Goal: Transaction & Acquisition: Book appointment/travel/reservation

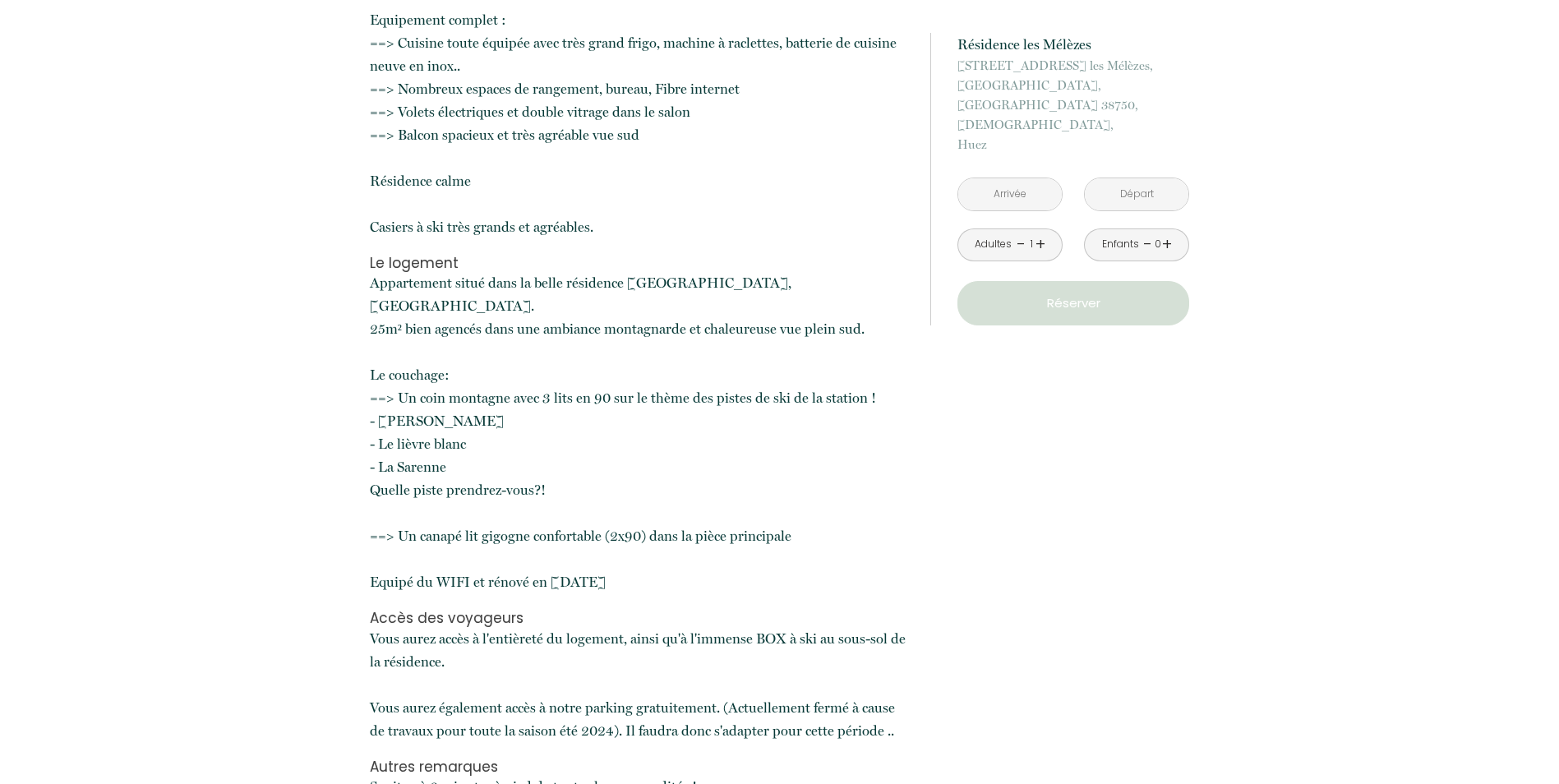
scroll to position [822, 0]
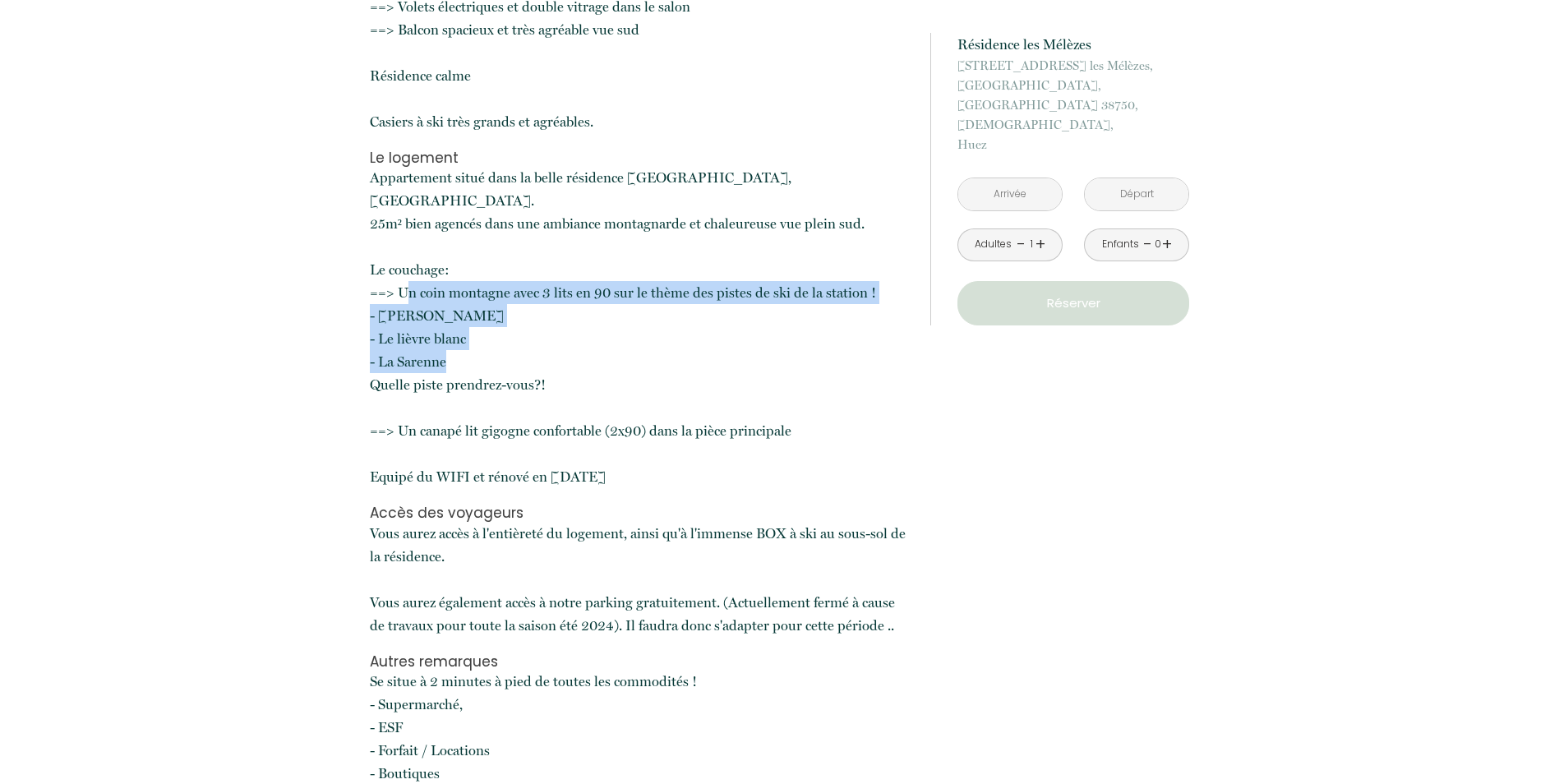
drag, startPoint x: 408, startPoint y: 253, endPoint x: 853, endPoint y: 316, distance: 449.4
click at [853, 316] on p "Appartement situé dans la belle résidence [GEOGRAPHIC_DATA], [GEOGRAPHIC_DATA].…" at bounding box center [639, 327] width 540 height 322
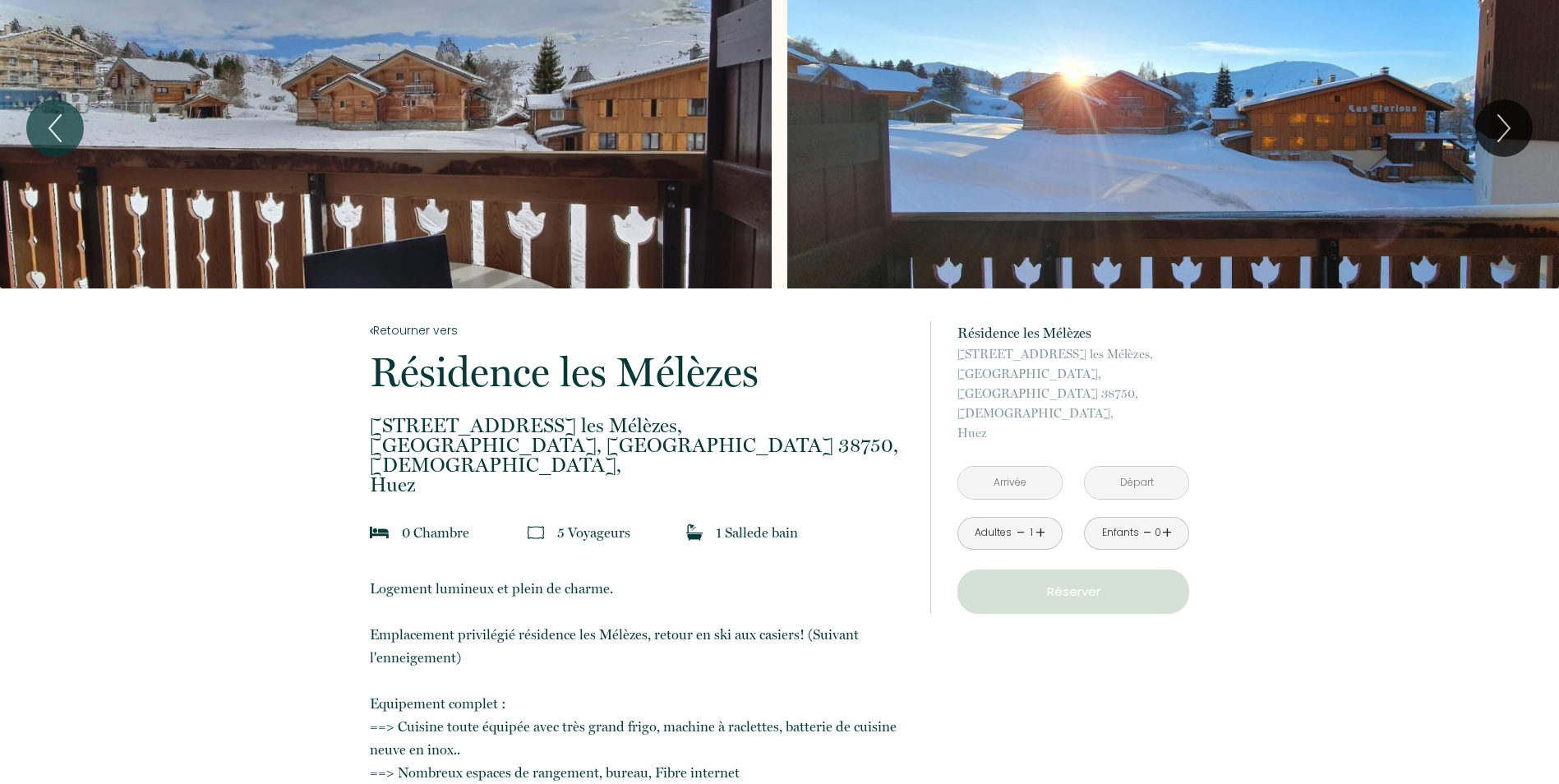
scroll to position [0, 0]
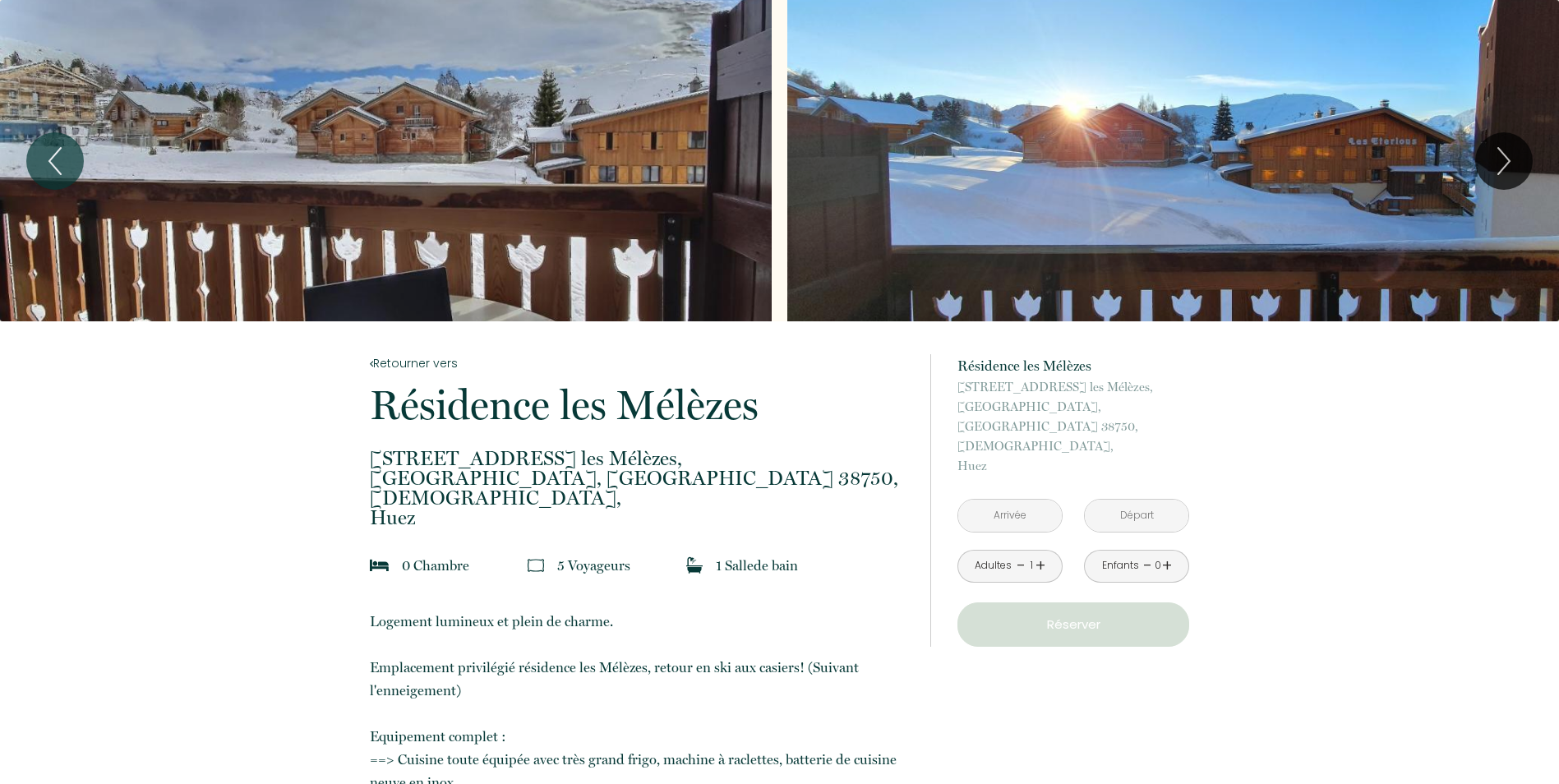
click at [1037, 553] on link "+" at bounding box center [1041, 566] width 10 height 26
click at [1172, 550] on div "Enfants - 0 +" at bounding box center [1137, 566] width 105 height 33
click at [1166, 553] on link "+" at bounding box center [1167, 566] width 10 height 26
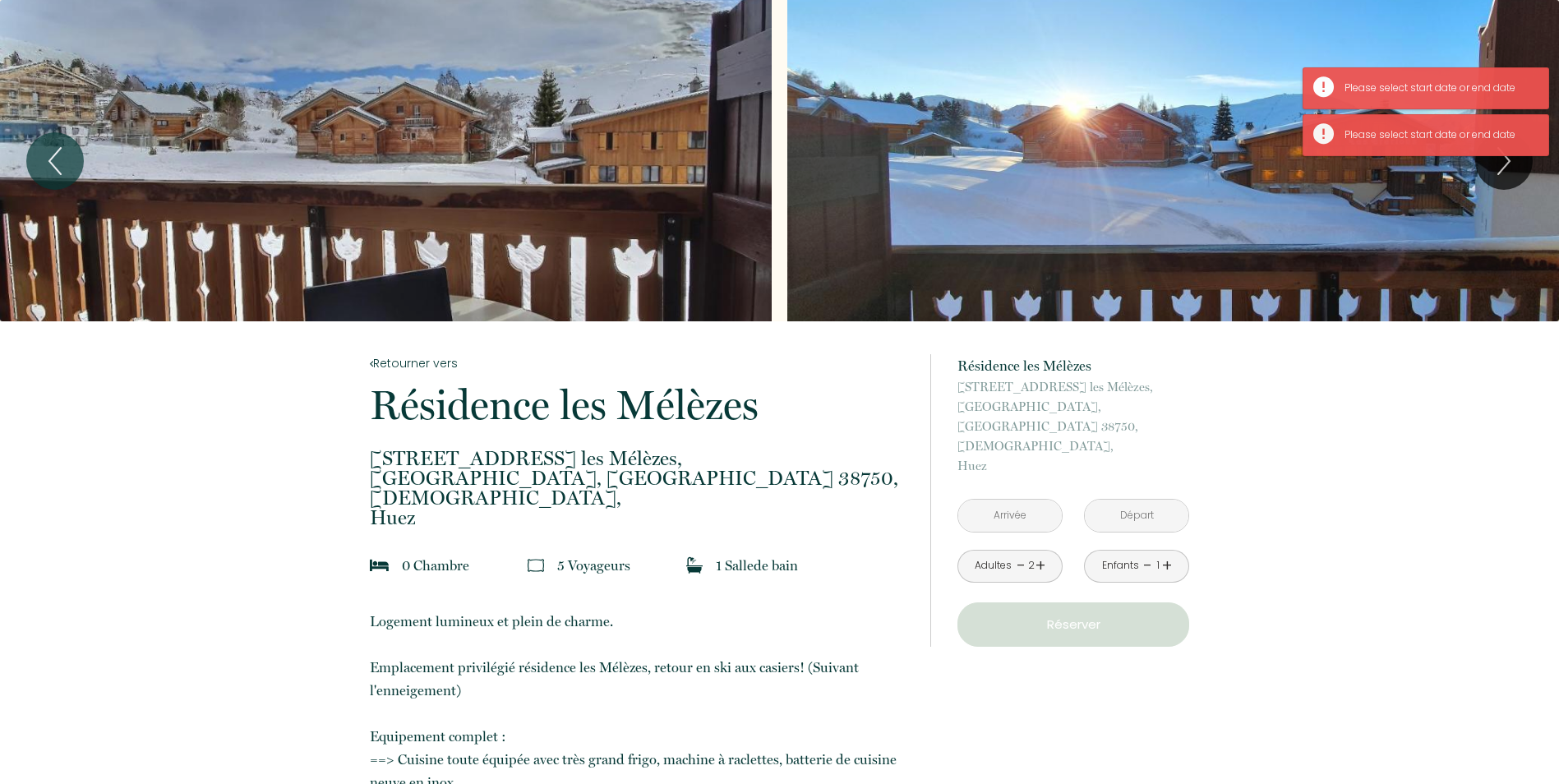
click at [1166, 553] on link "+" at bounding box center [1167, 566] width 10 height 26
click at [1024, 502] on input "text" at bounding box center [1010, 516] width 103 height 32
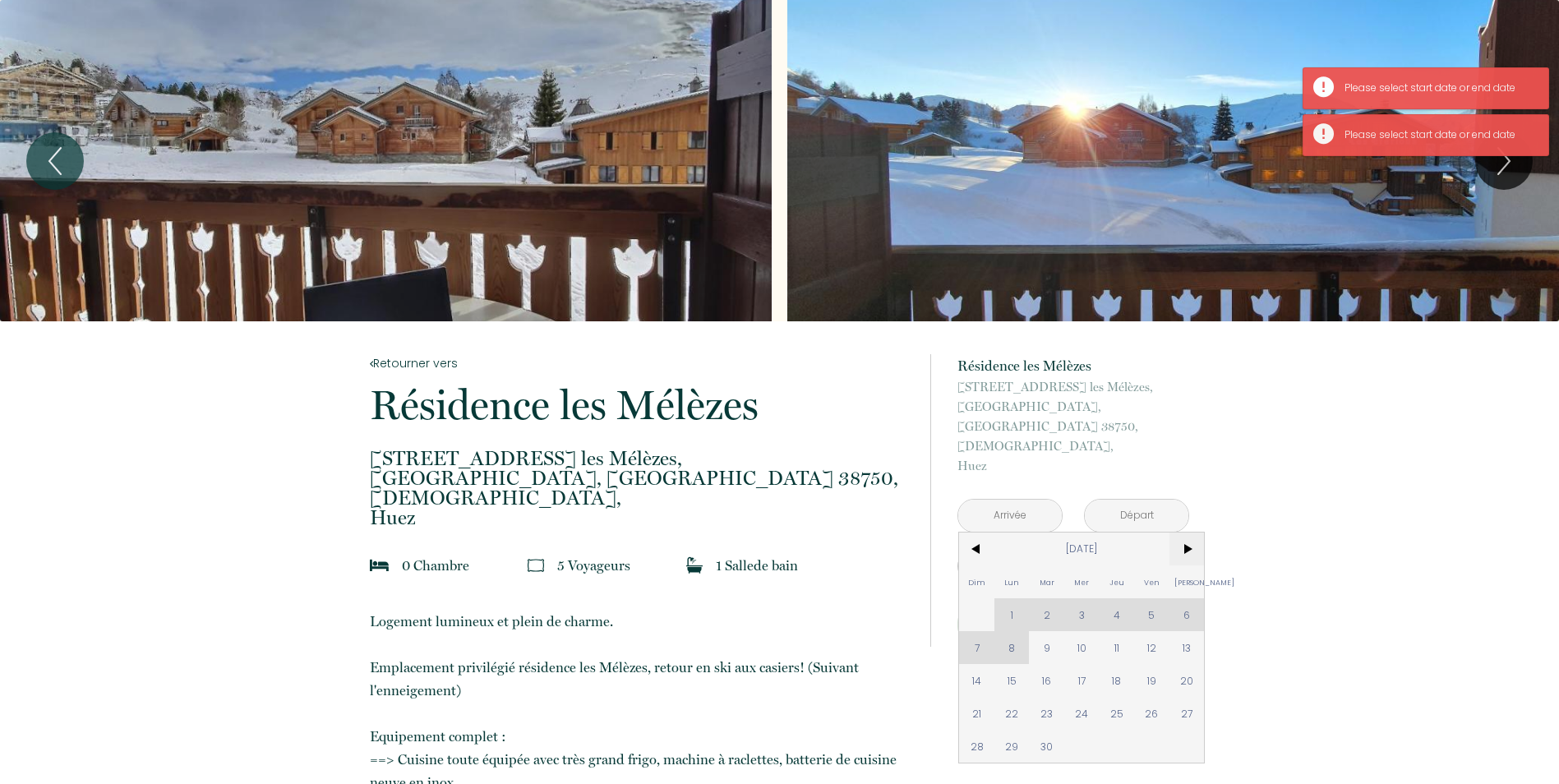
click at [1184, 533] on span ">" at bounding box center [1187, 549] width 35 height 33
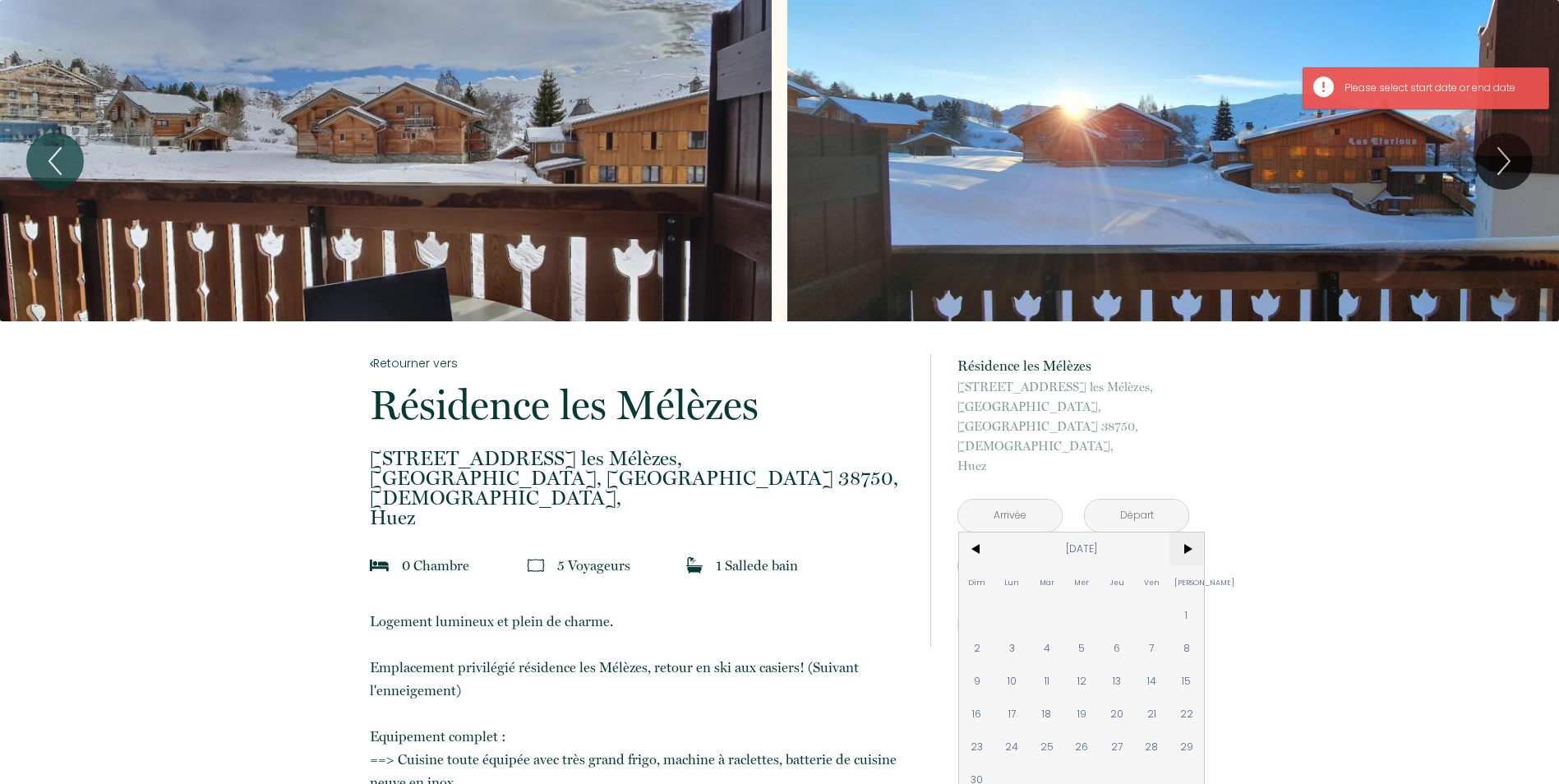
click at [1184, 533] on span ">" at bounding box center [1187, 549] width 35 height 33
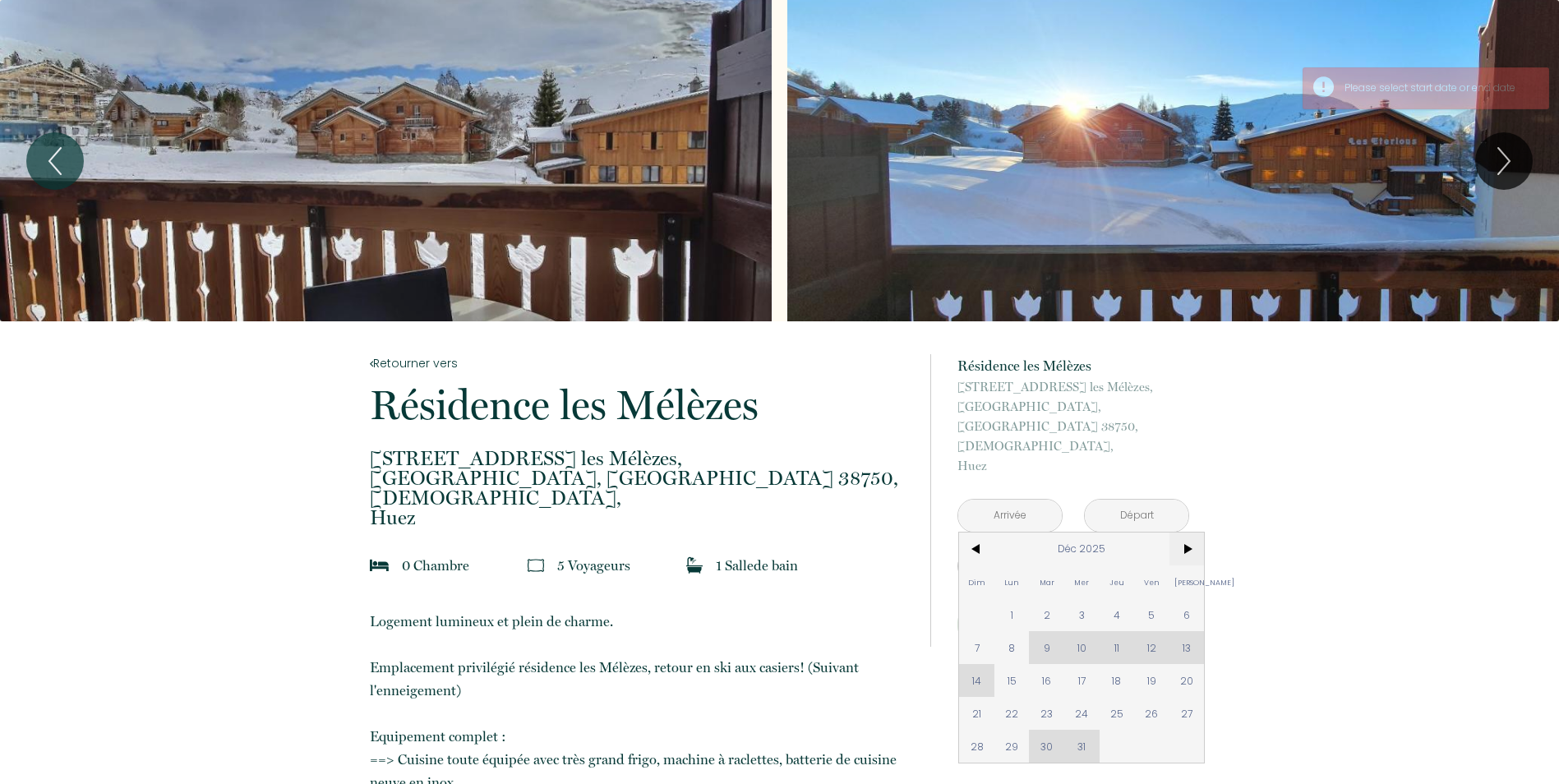
click at [1184, 533] on span ">" at bounding box center [1187, 549] width 35 height 33
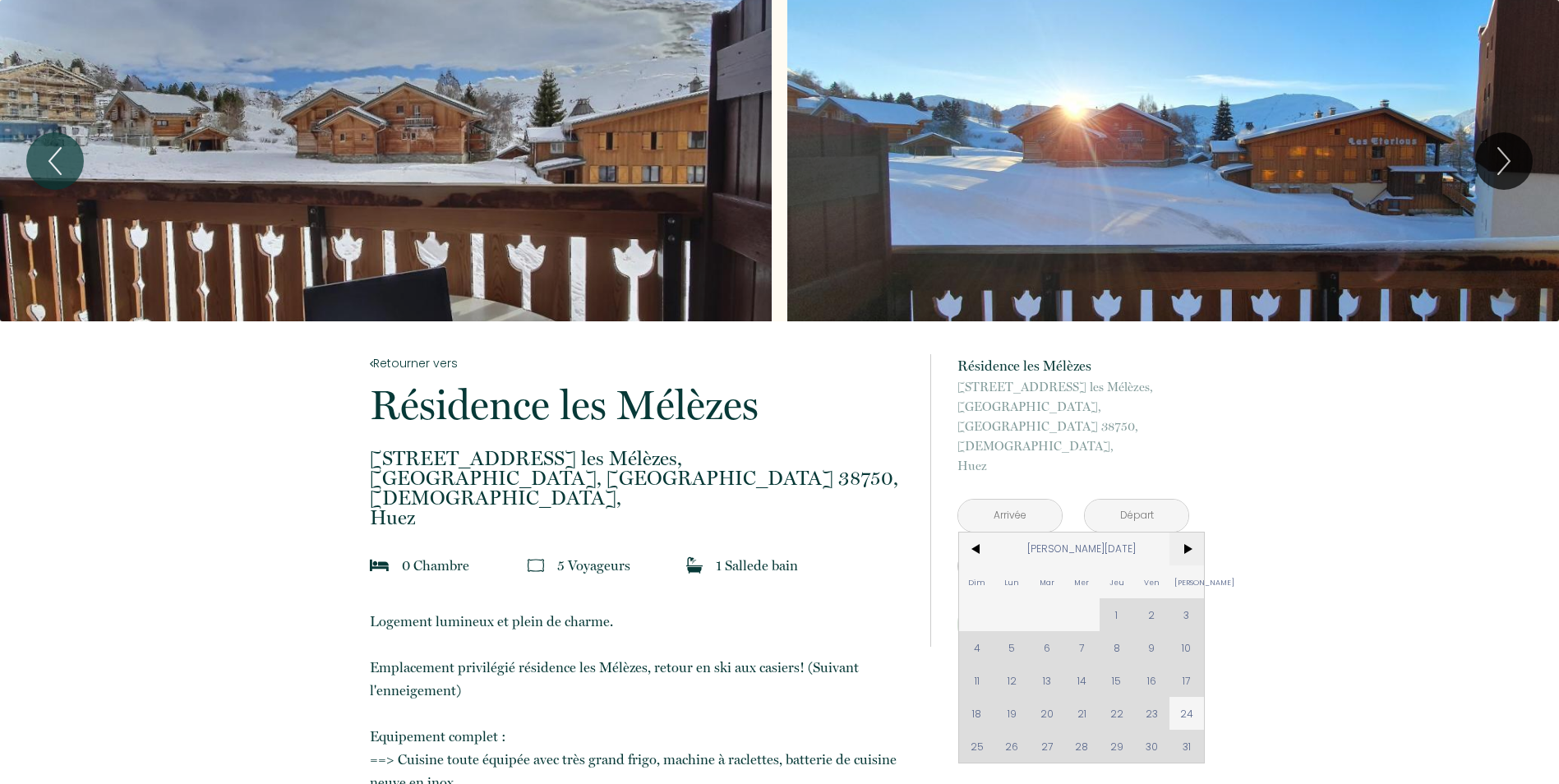
click at [1184, 533] on span ">" at bounding box center [1187, 549] width 35 height 33
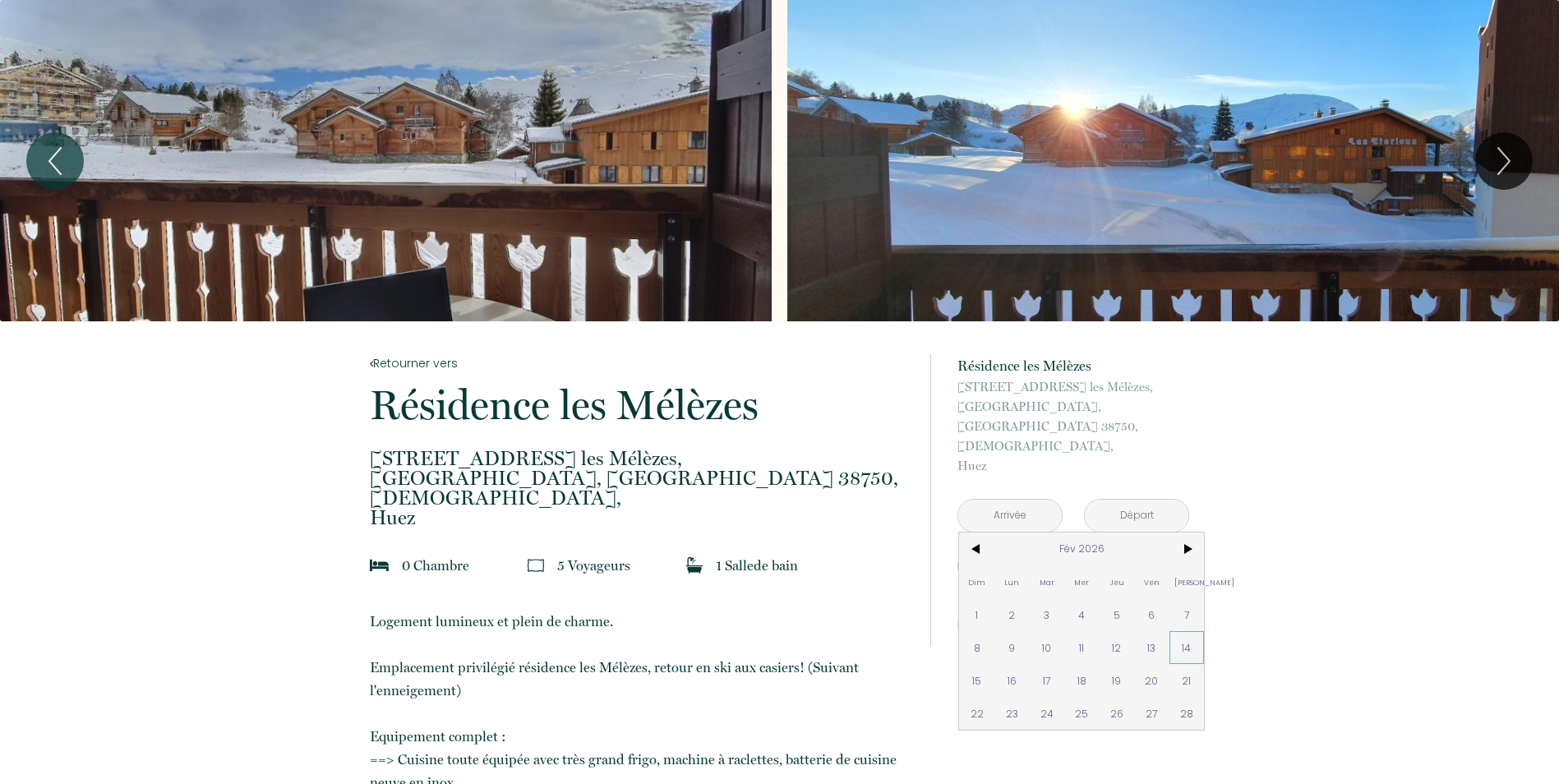
click at [1187, 631] on span "14" at bounding box center [1187, 647] width 35 height 33
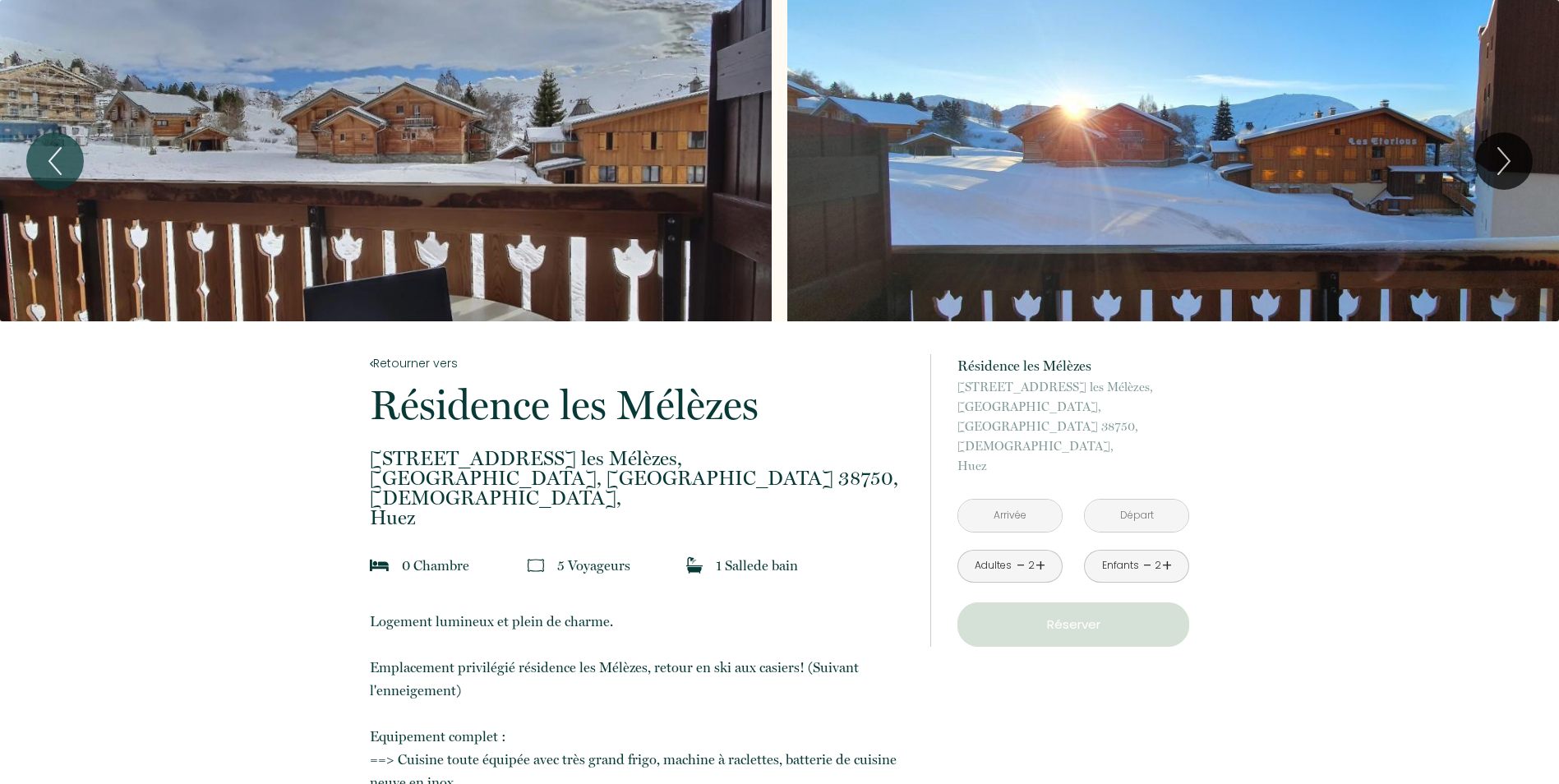
type input "[DATE]"
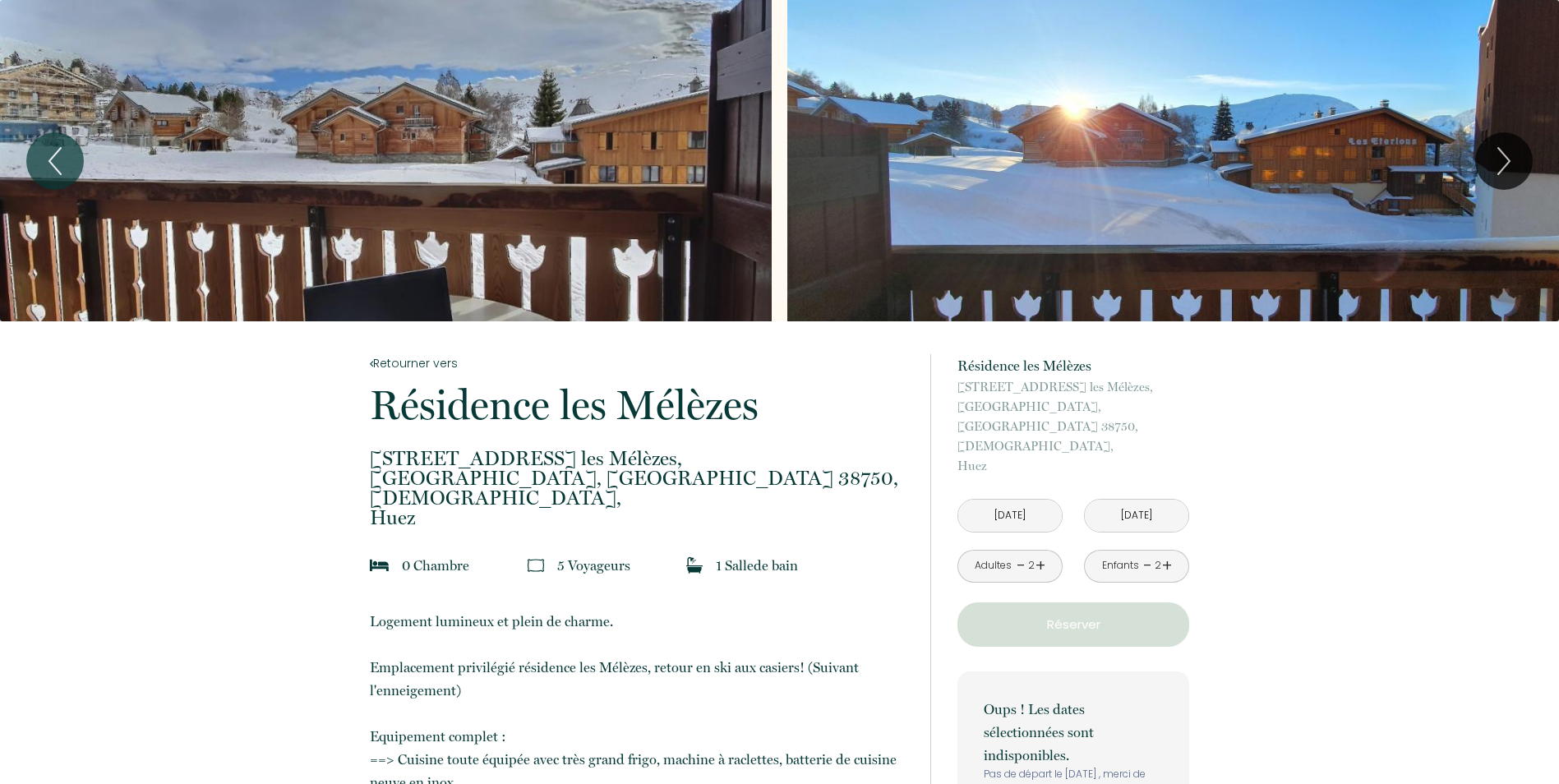
click at [1168, 500] on input "[DATE]" at bounding box center [1137, 516] width 103 height 32
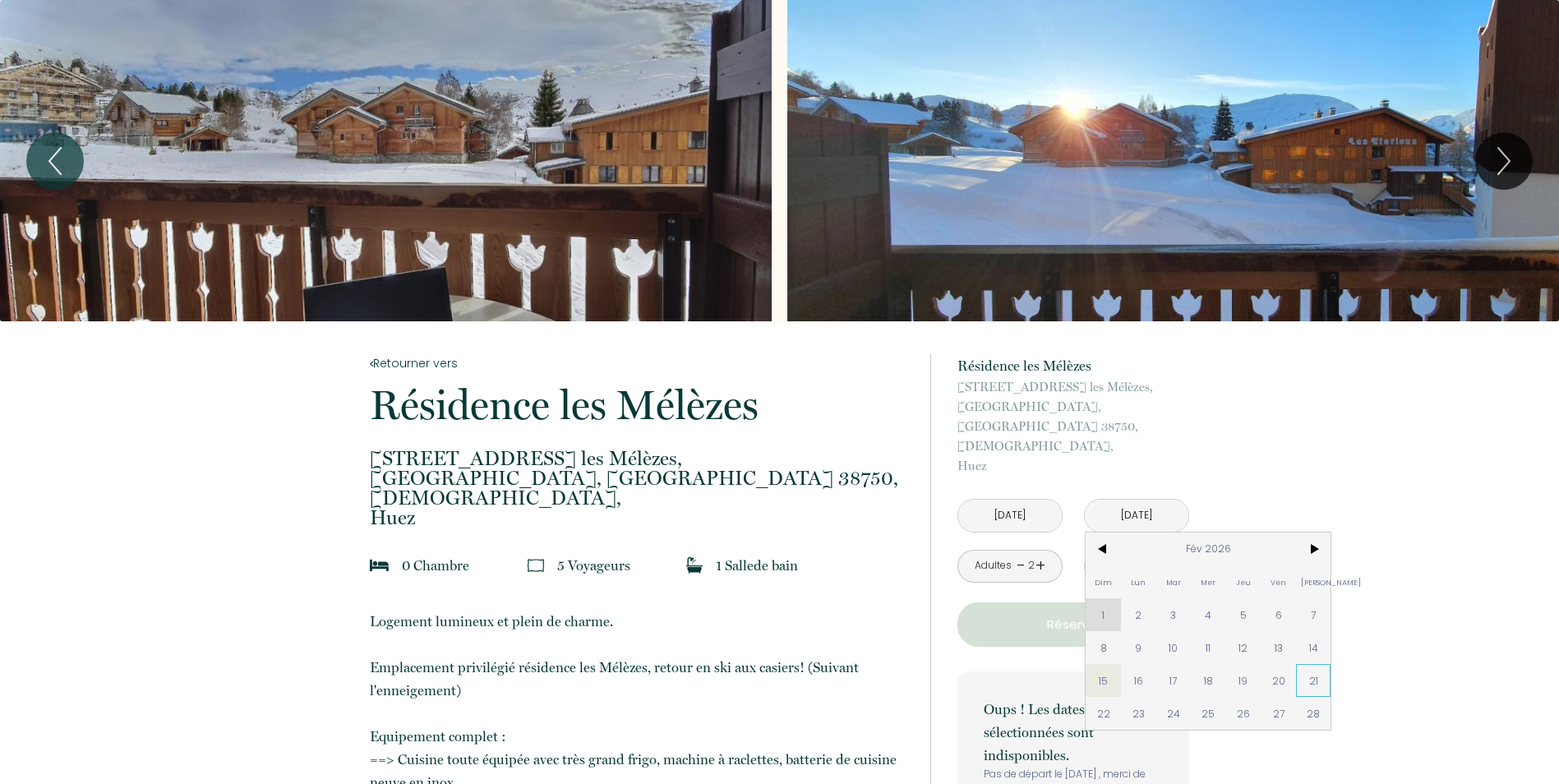
click at [1306, 664] on span "21" at bounding box center [1314, 681] width 35 height 33
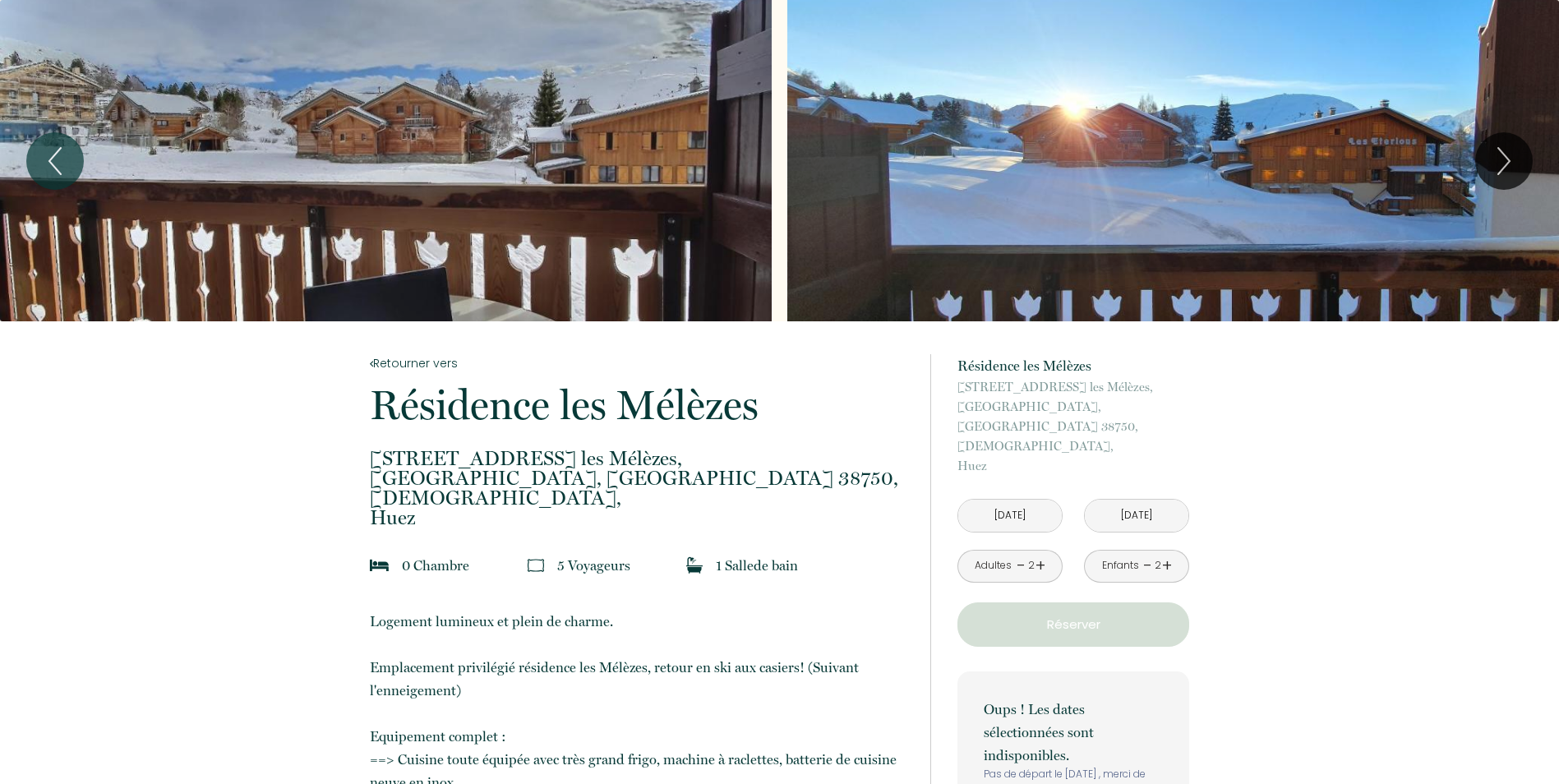
type input "[DATE]"
